Goal: Find specific page/section: Find specific page/section

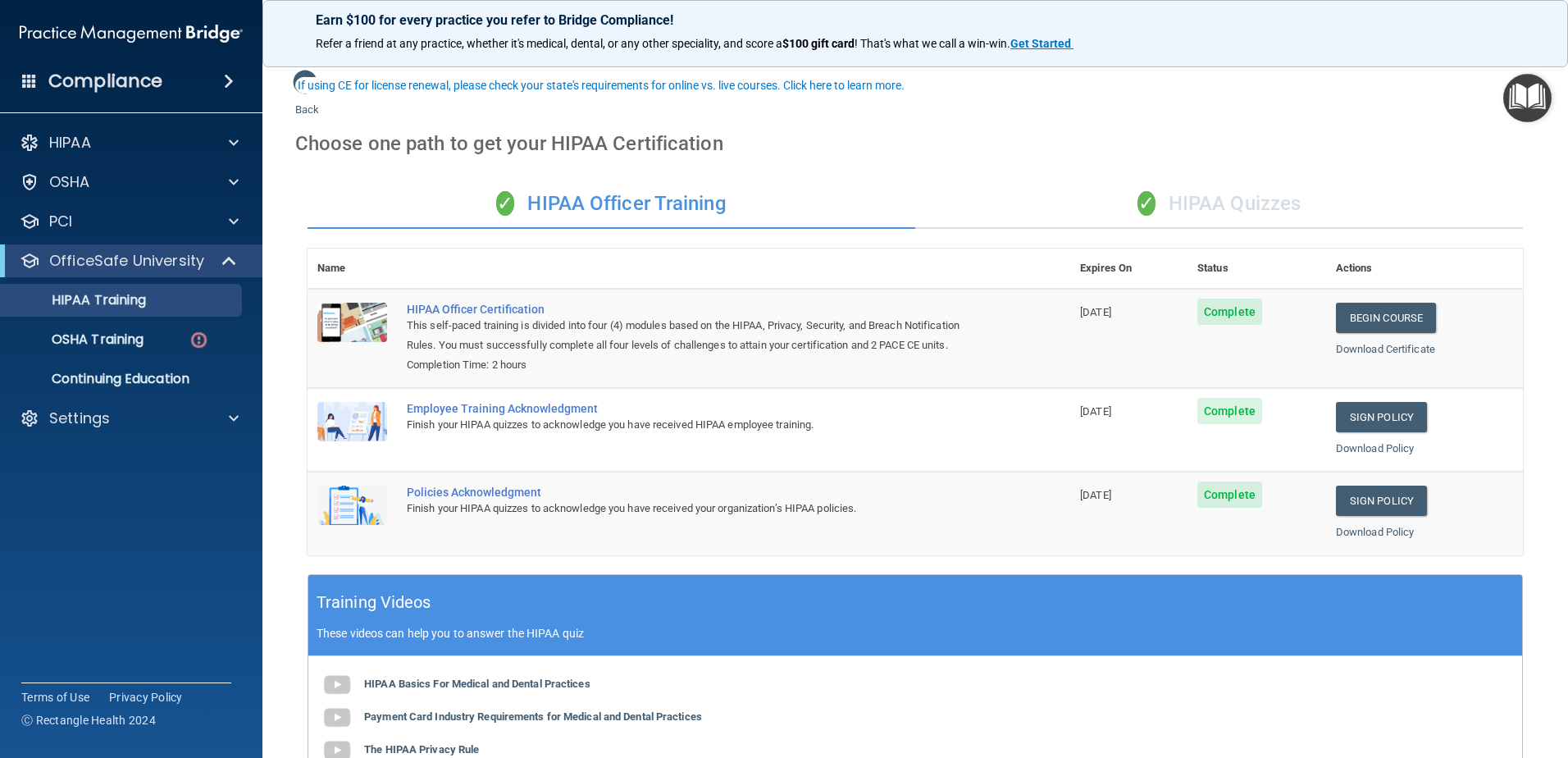
scroll to position [82, 0]
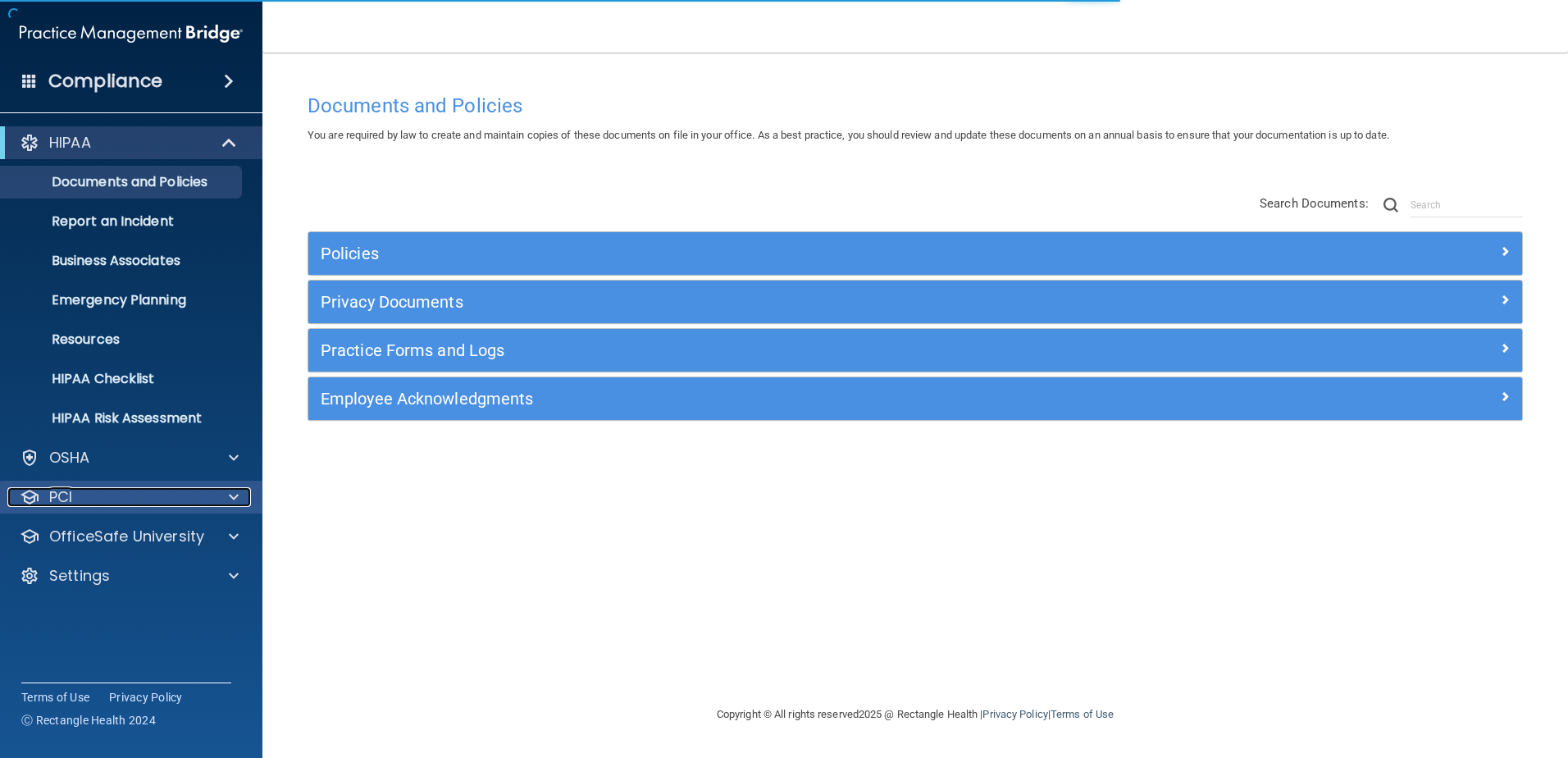
click at [220, 501] on div at bounding box center [231, 497] width 41 height 20
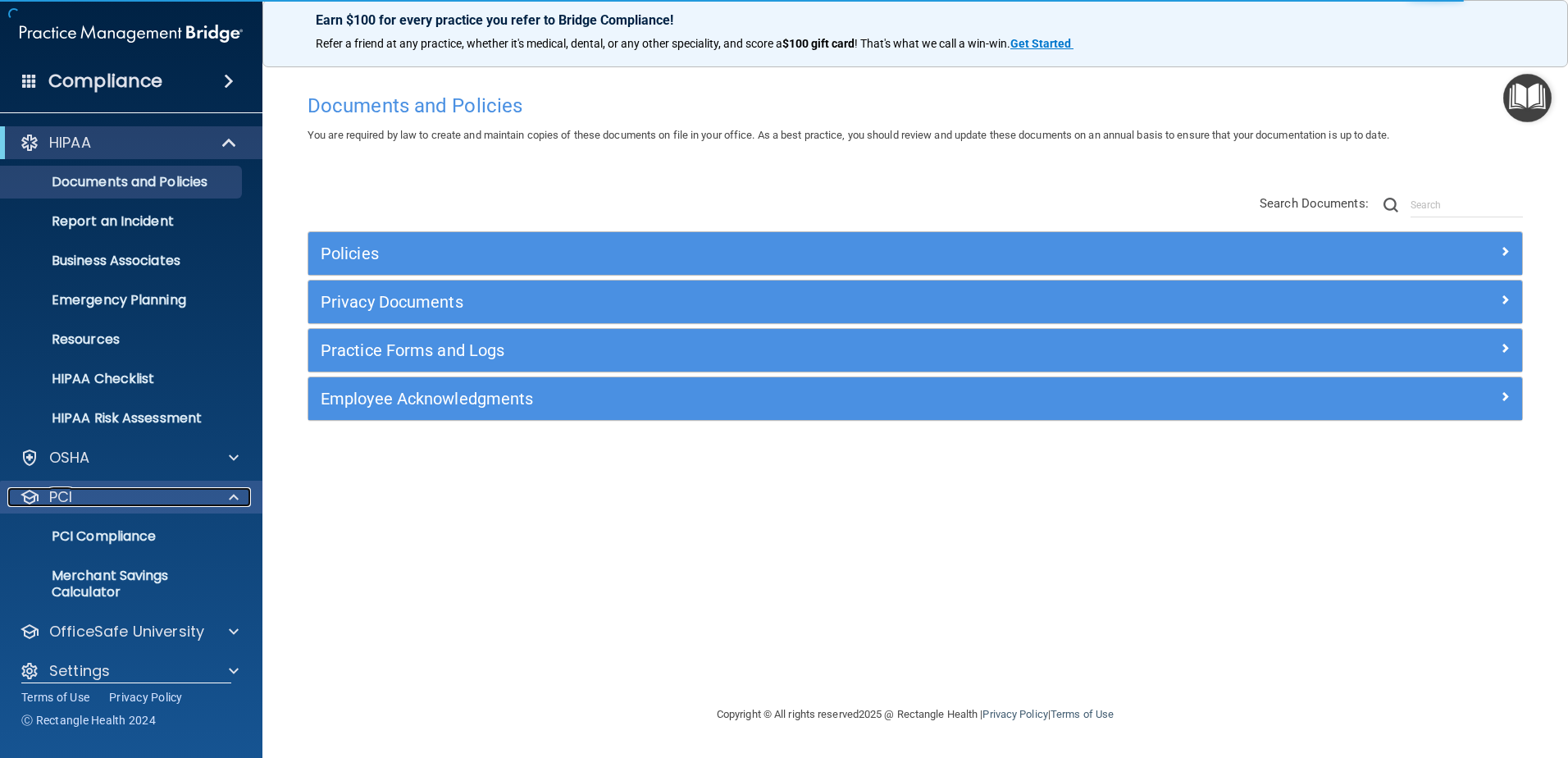
click at [240, 499] on div at bounding box center [231, 497] width 41 height 20
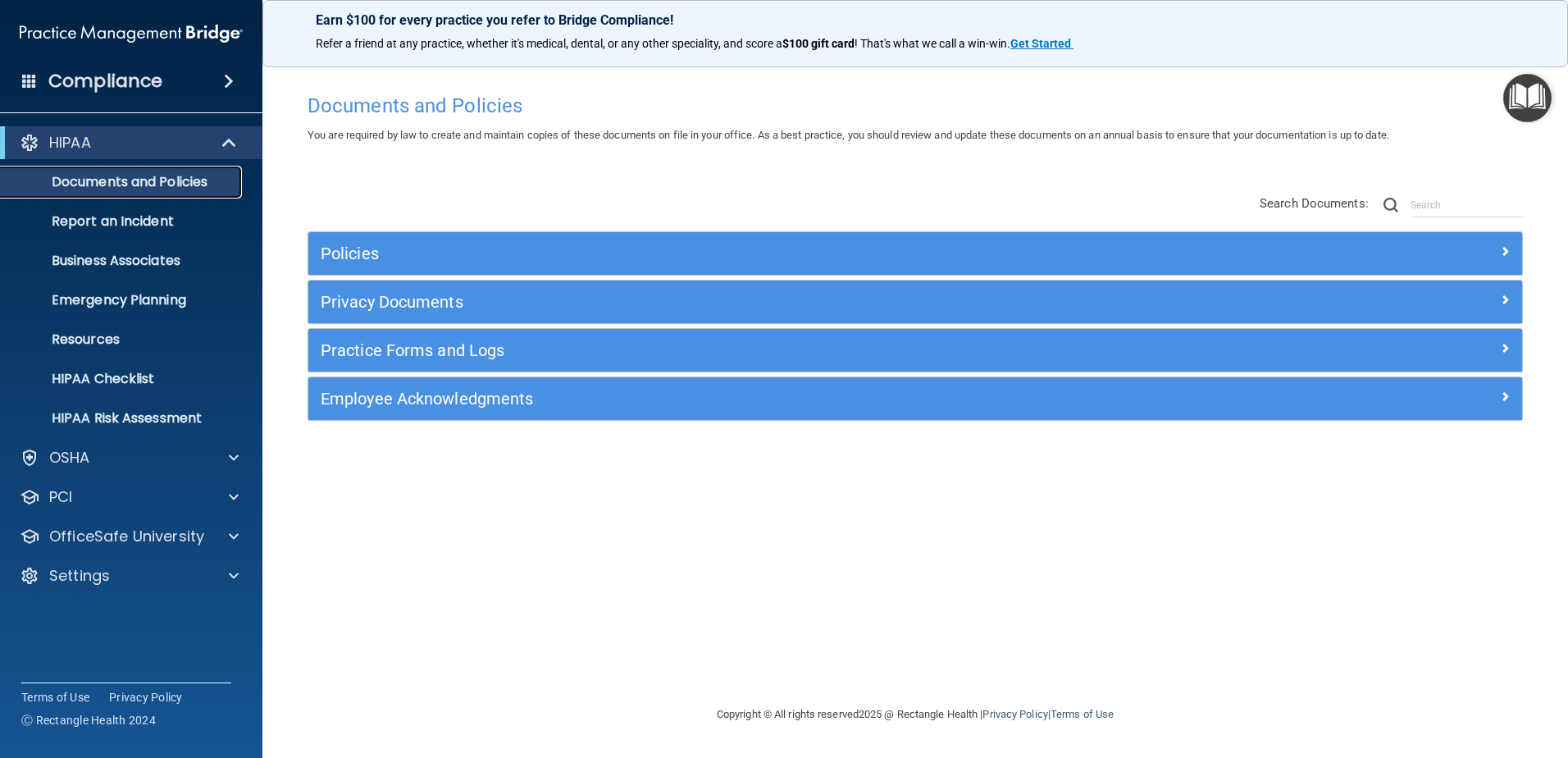
click at [115, 183] on p "Documents and Policies" at bounding box center [122, 182] width 224 height 16
click at [114, 219] on p "Report an Incident" at bounding box center [122, 221] width 224 height 16
